Goal: Information Seeking & Learning: Learn about a topic

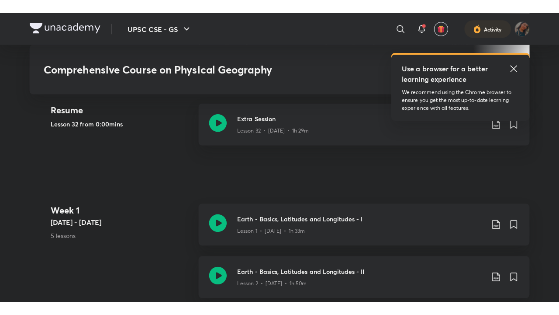
scroll to position [298, 0]
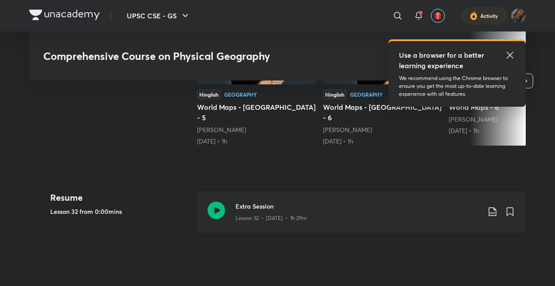
click at [208, 208] on icon at bounding box center [216, 209] width 17 height 17
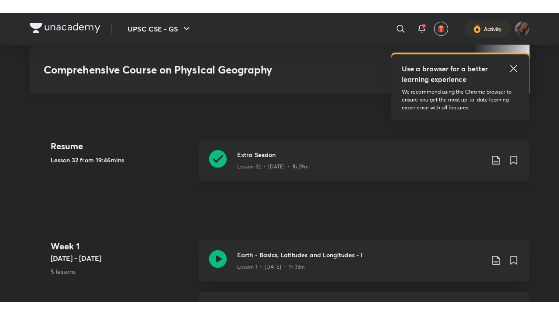
scroll to position [363, 0]
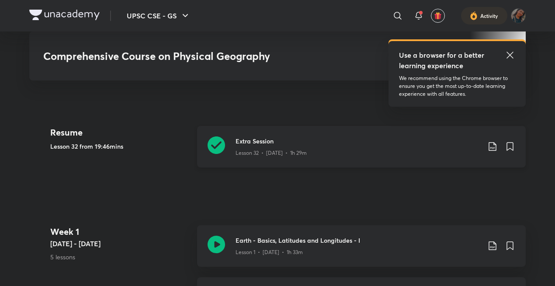
click at [377, 156] on div "Extra Session Lesson 32 • [DATE] • 1h 29m" at bounding box center [361, 147] width 329 height 42
